Goal: Task Accomplishment & Management: Manage account settings

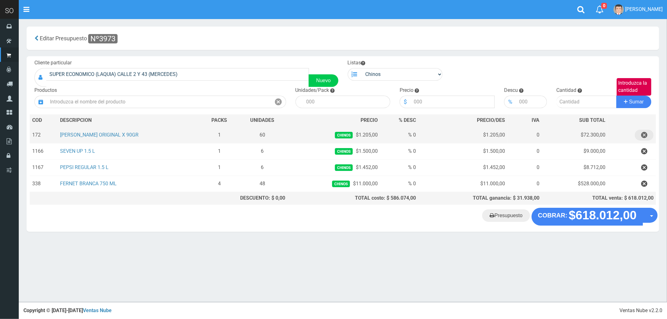
click at [644, 135] on icon "button" at bounding box center [644, 135] width 6 height 11
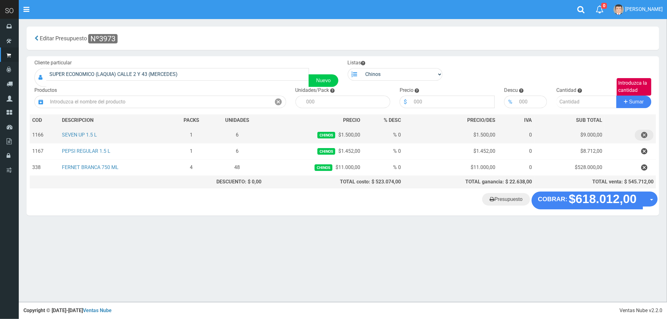
click at [644, 135] on icon "button" at bounding box center [644, 135] width 6 height 11
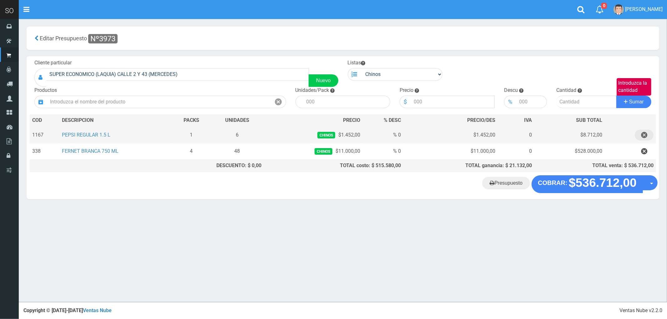
click at [644, 135] on icon "button" at bounding box center [644, 135] width 6 height 11
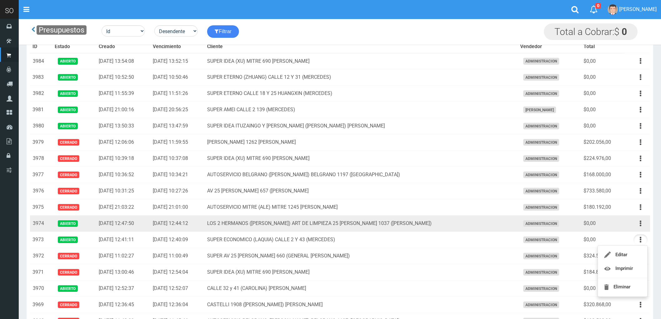
scroll to position [104, 0]
